Goal: Transaction & Acquisition: Book appointment/travel/reservation

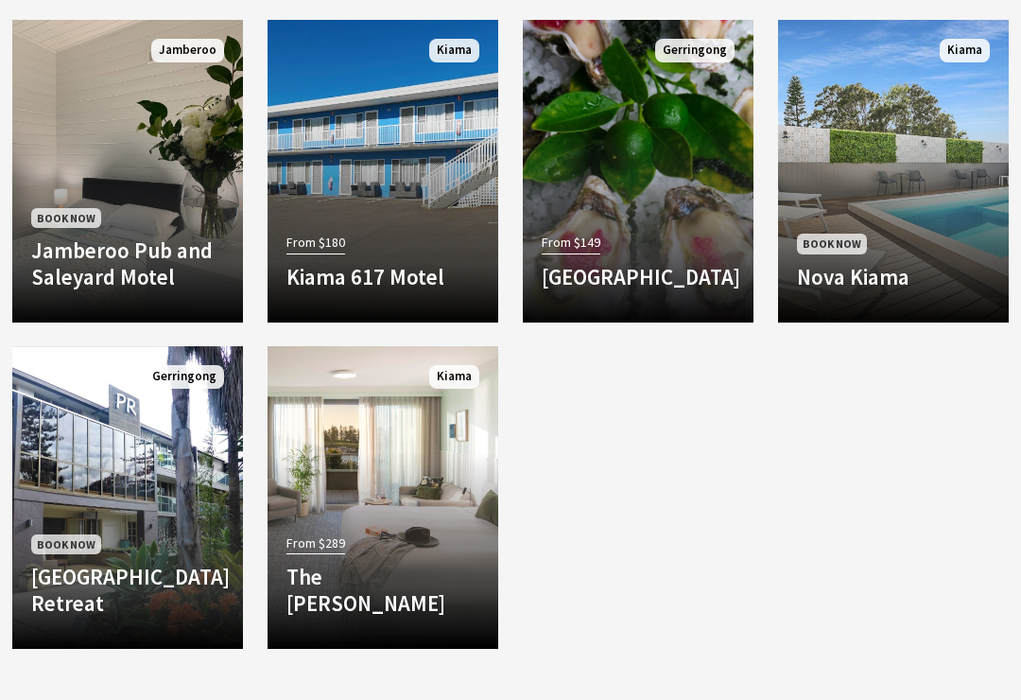
scroll to position [899, 0]
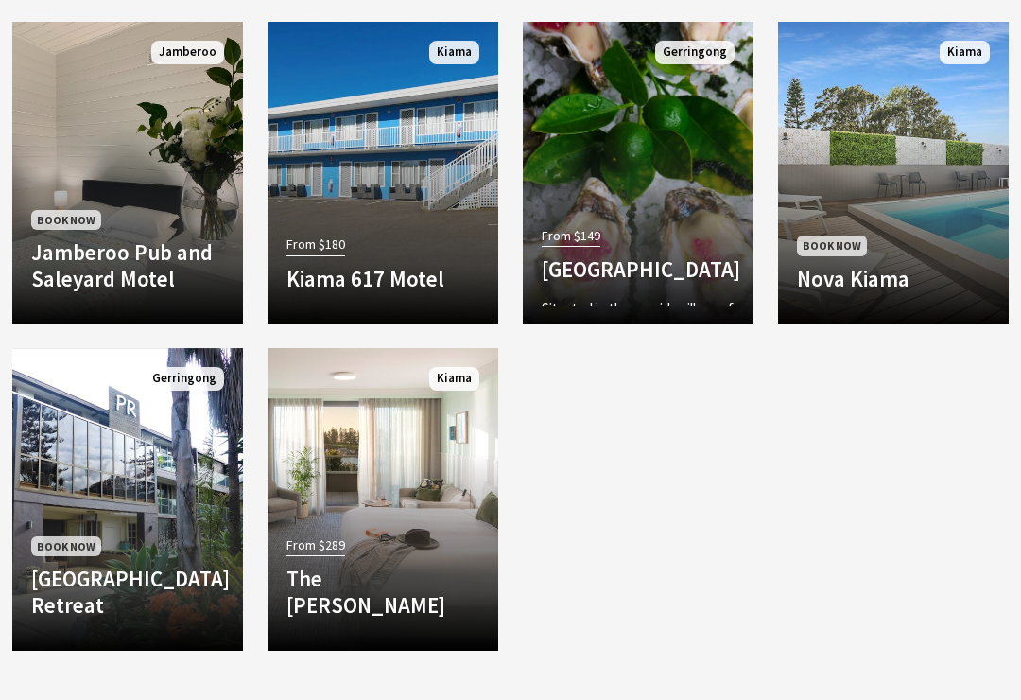
click at [615, 256] on h4 "Mercure Gerringong Resort" at bounding box center [638, 269] width 193 height 26
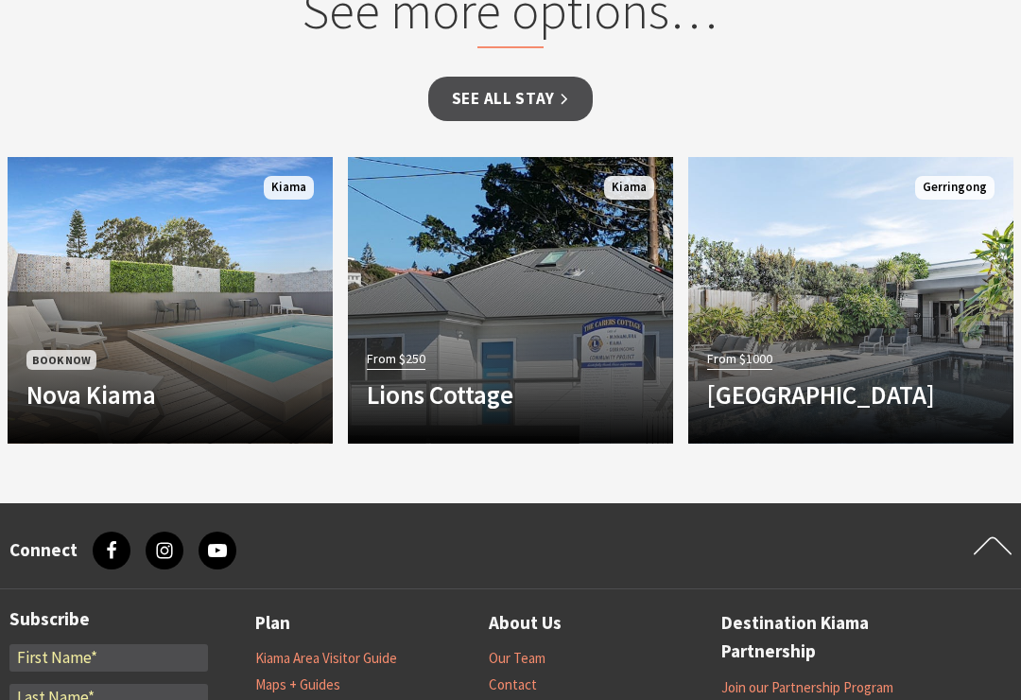
scroll to position [1759, 0]
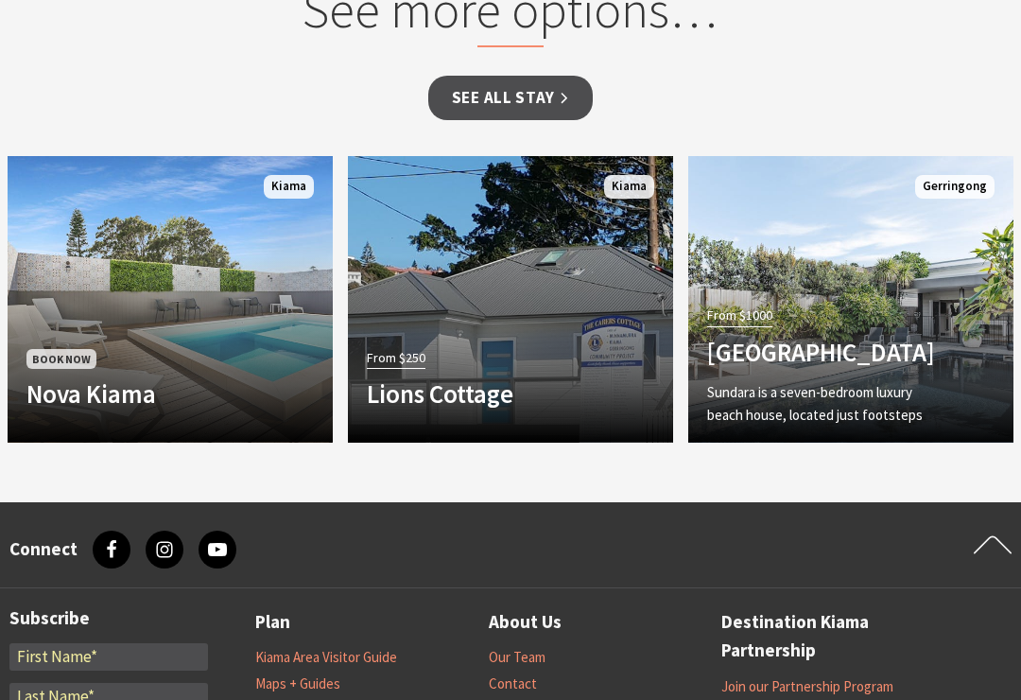
click at [902, 349] on h4 "Sundara Beach House" at bounding box center [826, 352] width 238 height 30
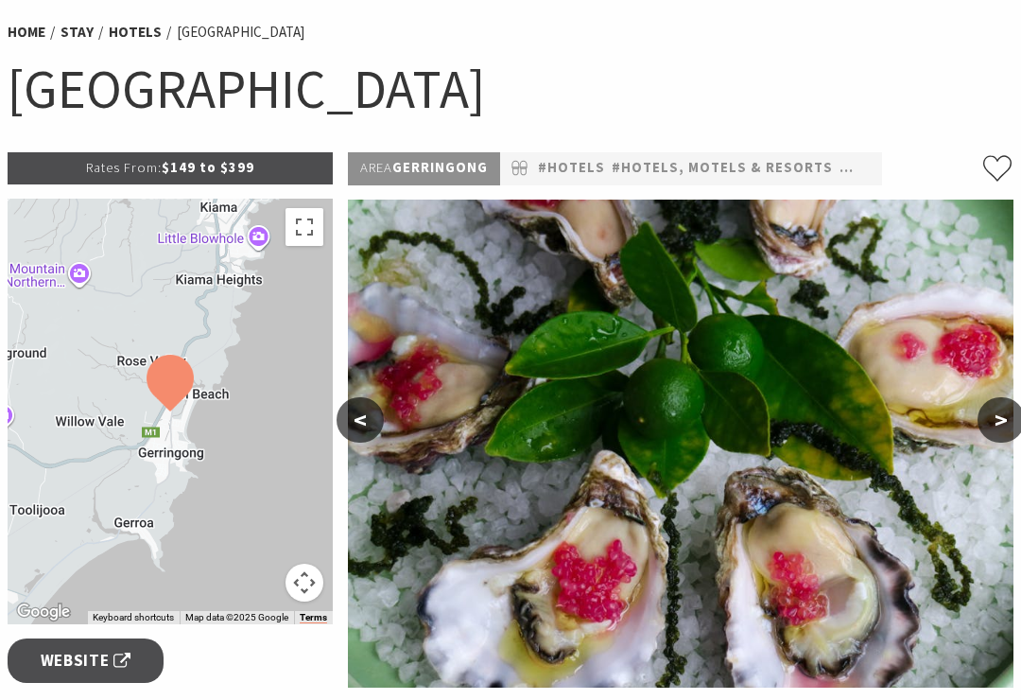
scroll to position [143, 0]
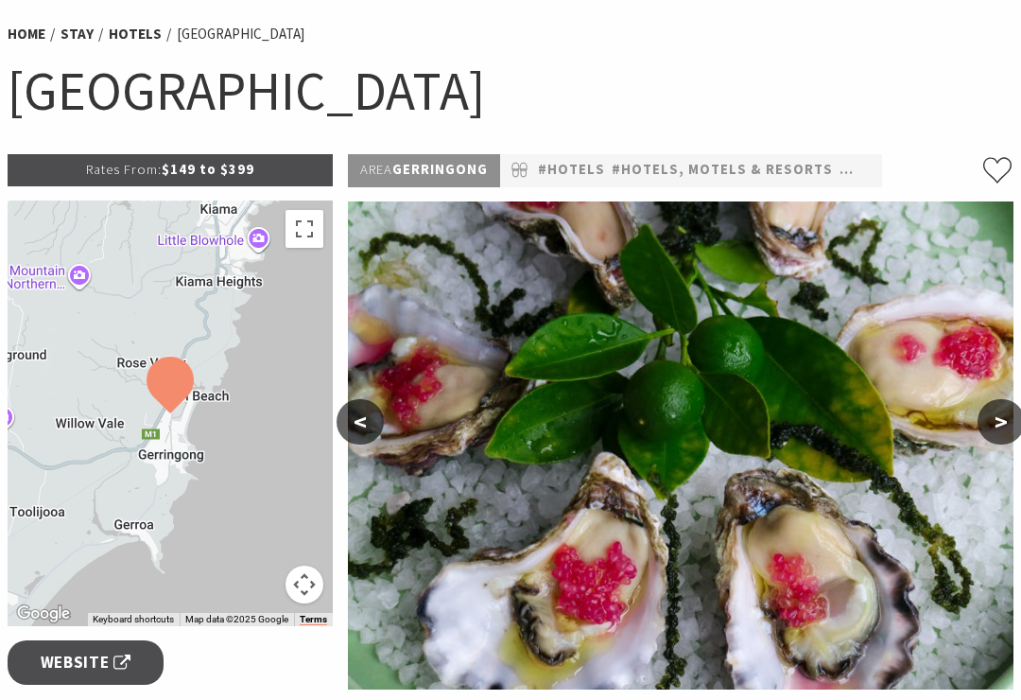
click at [665, 172] on link "#Hotels, Motels & Resorts" at bounding box center [722, 170] width 221 height 23
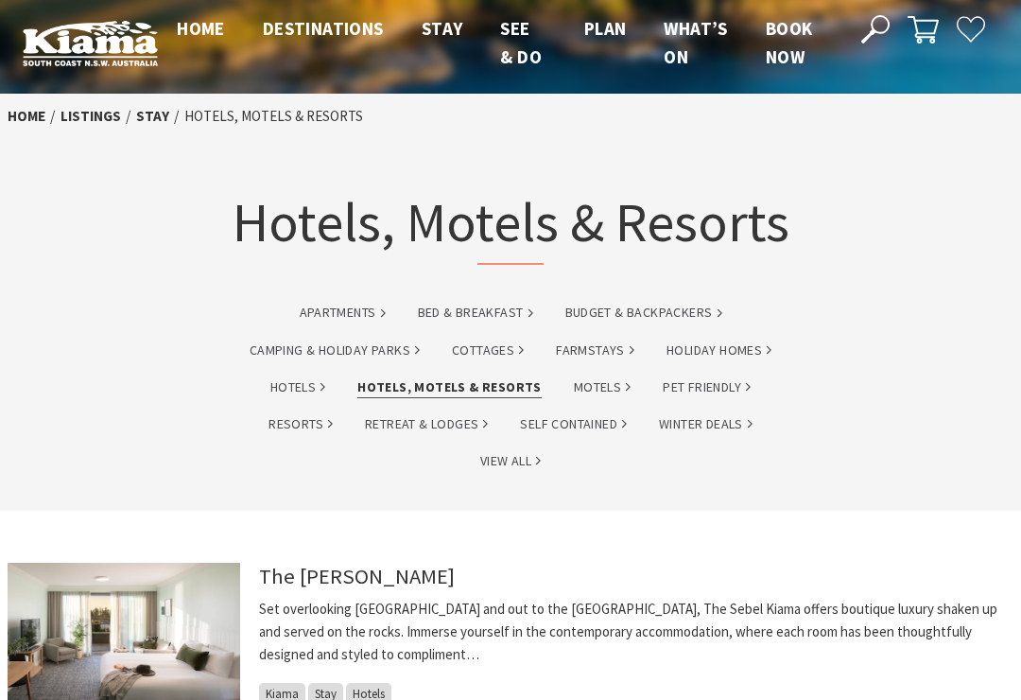
scroll to position [12, 0]
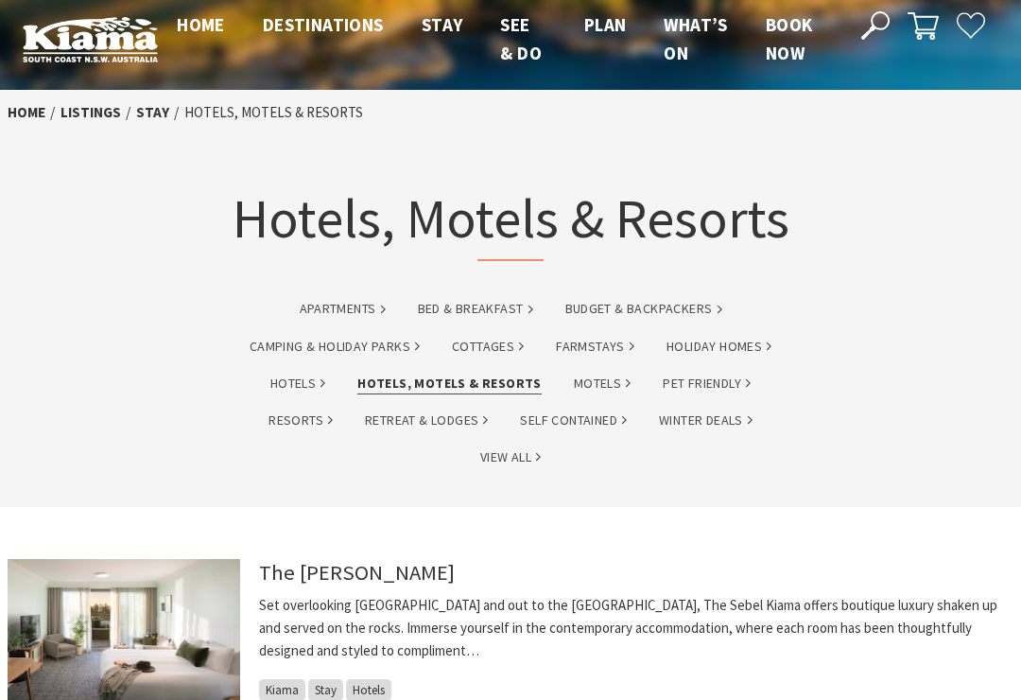
click at [600, 381] on link "Motels" at bounding box center [602, 384] width 57 height 22
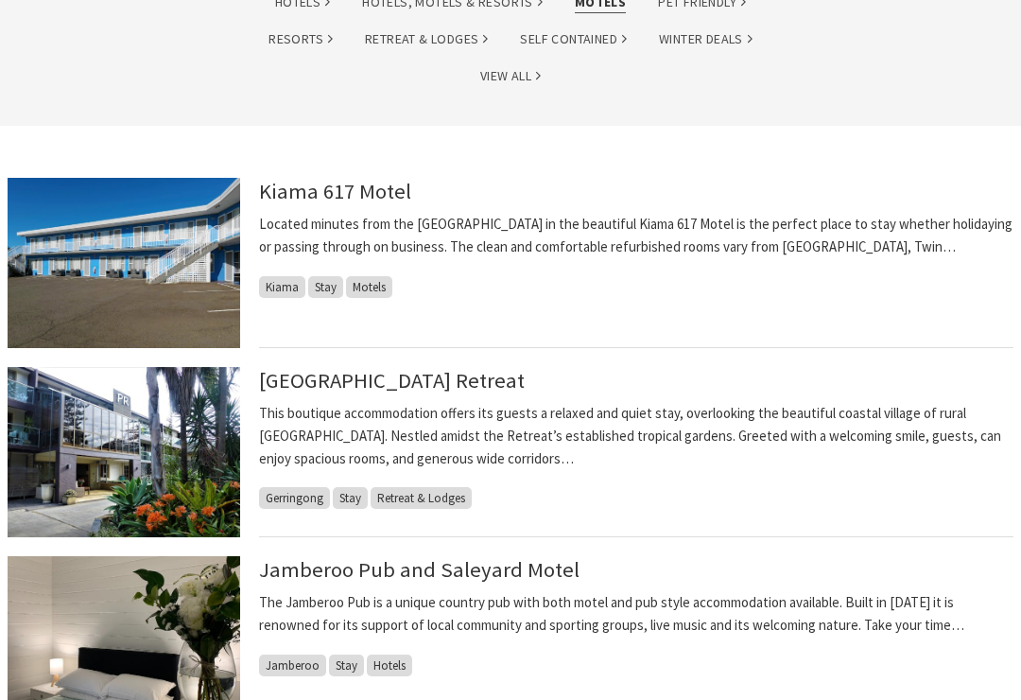
scroll to position [393, 0]
click at [378, 281] on span "Motels" at bounding box center [369, 288] width 46 height 22
click at [359, 183] on link "Kiama 617 Motel" at bounding box center [335, 191] width 152 height 26
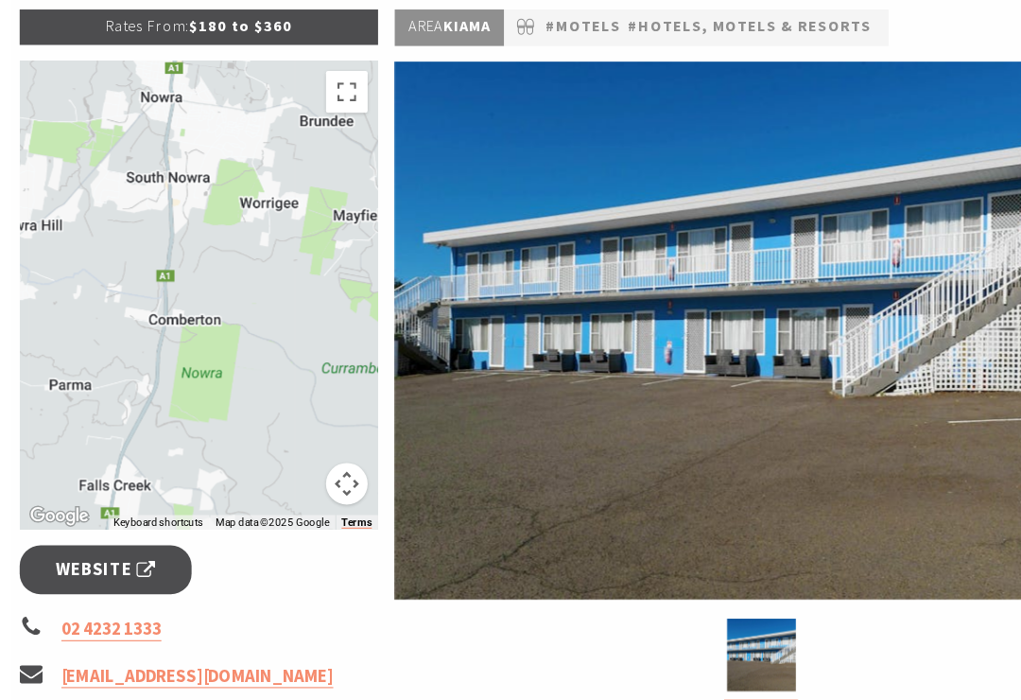
scroll to position [252, 0]
